Goal: Information Seeking & Learning: Learn about a topic

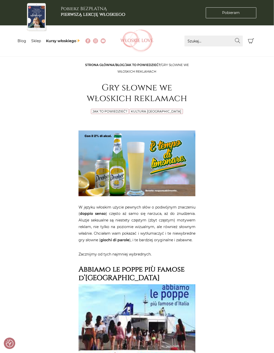
click at [67, 39] on link "Kursy włoskiego" at bounding box center [63, 41] width 34 height 5
click at [140, 39] on img at bounding box center [137, 40] width 33 height 23
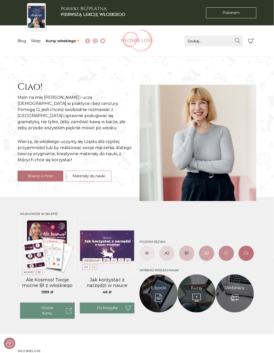
click at [248, 253] on link "C2" at bounding box center [246, 253] width 15 height 15
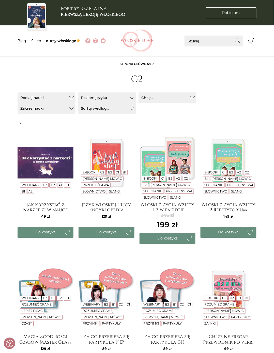
click at [23, 39] on link "Blog" at bounding box center [22, 41] width 9 height 5
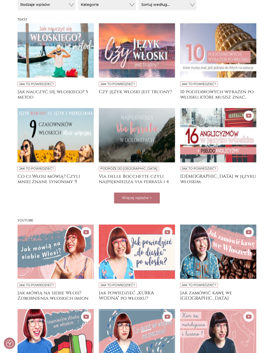
scroll to position [115, 0]
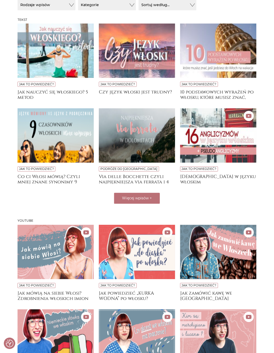
click at [67, 139] on img at bounding box center [56, 136] width 76 height 54
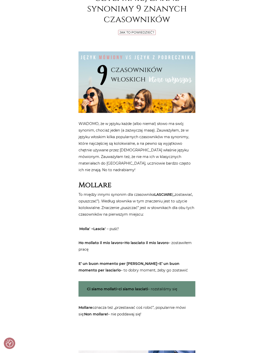
scroll to position [125, 0]
